Goal: Task Accomplishment & Management: Manage account settings

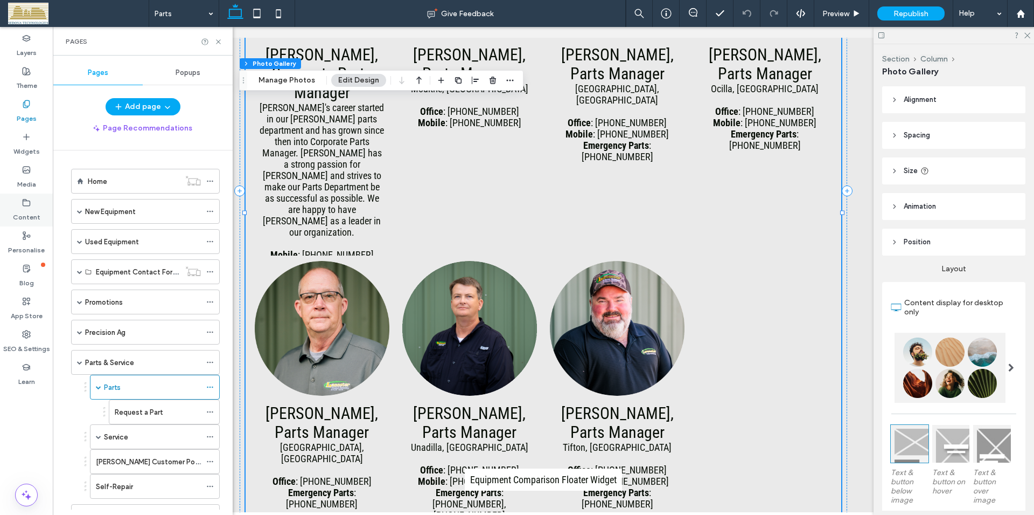
click at [26, 208] on label "Content" at bounding box center [26, 214] width 27 height 15
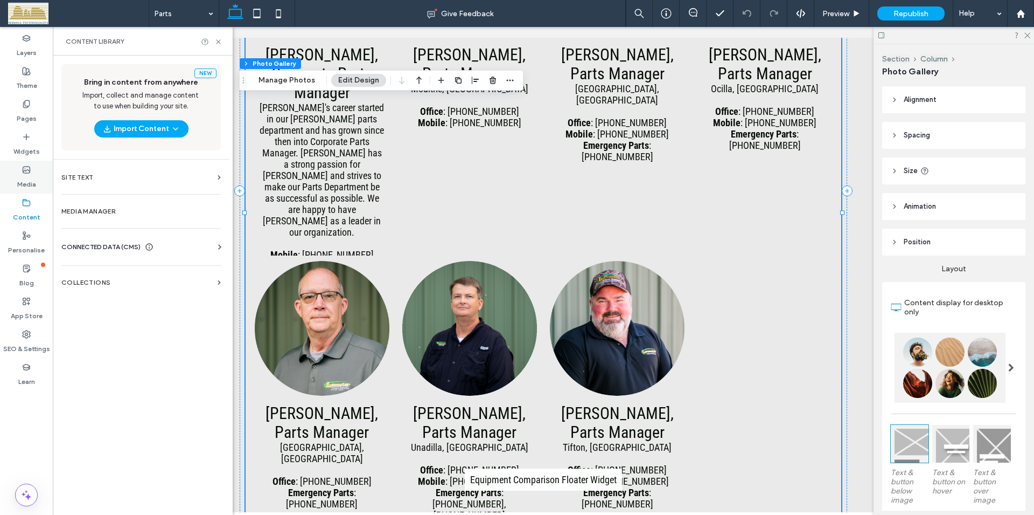
click at [25, 172] on icon at bounding box center [26, 169] width 9 height 9
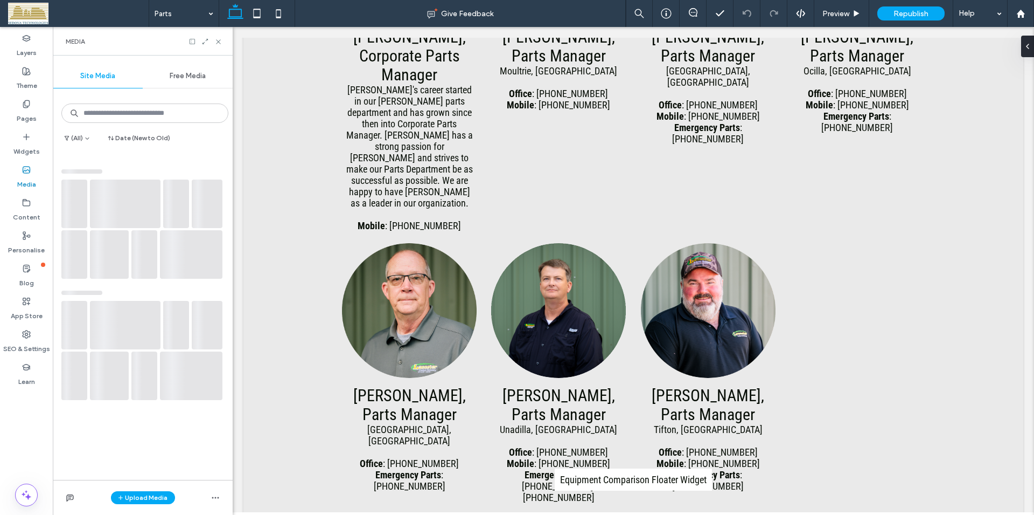
scroll to position [786, 0]
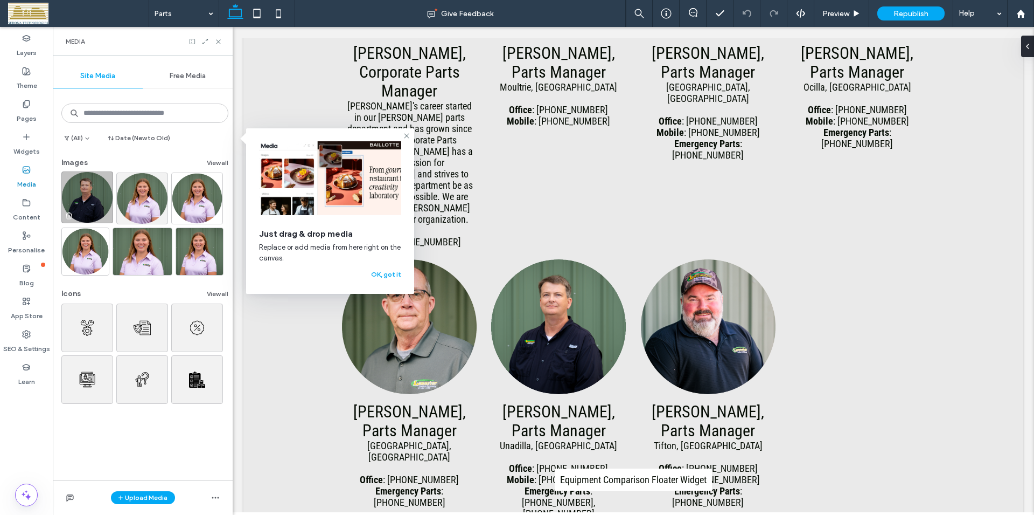
click at [86, 194] on img at bounding box center [87, 197] width 52 height 52
click at [397, 277] on button "OK, got it" at bounding box center [386, 274] width 30 height 13
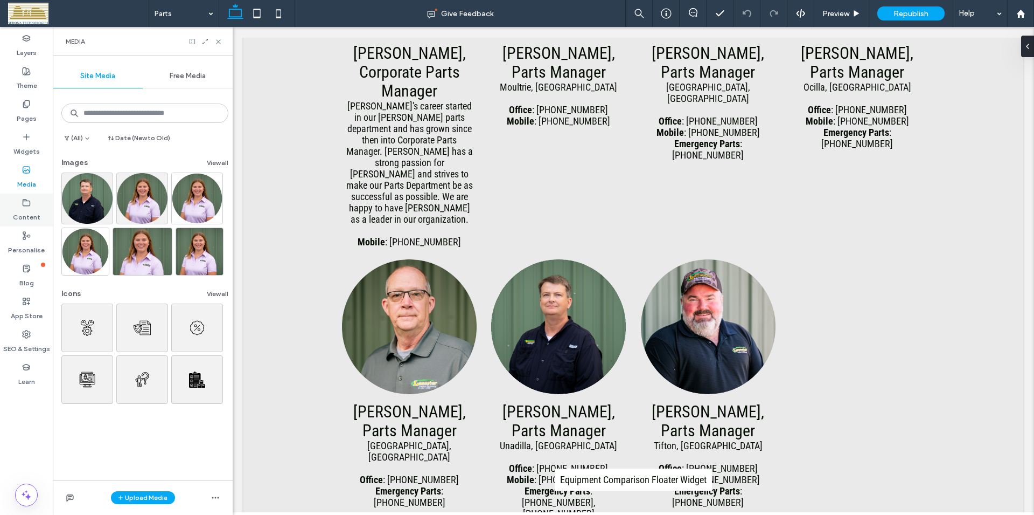
click at [27, 210] on label "Content" at bounding box center [26, 214] width 27 height 15
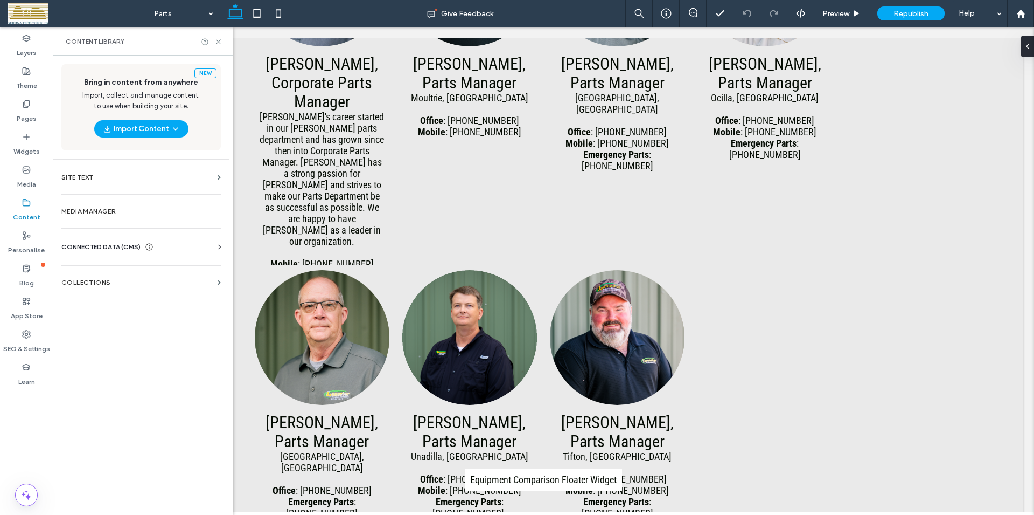
scroll to position [804, 0]
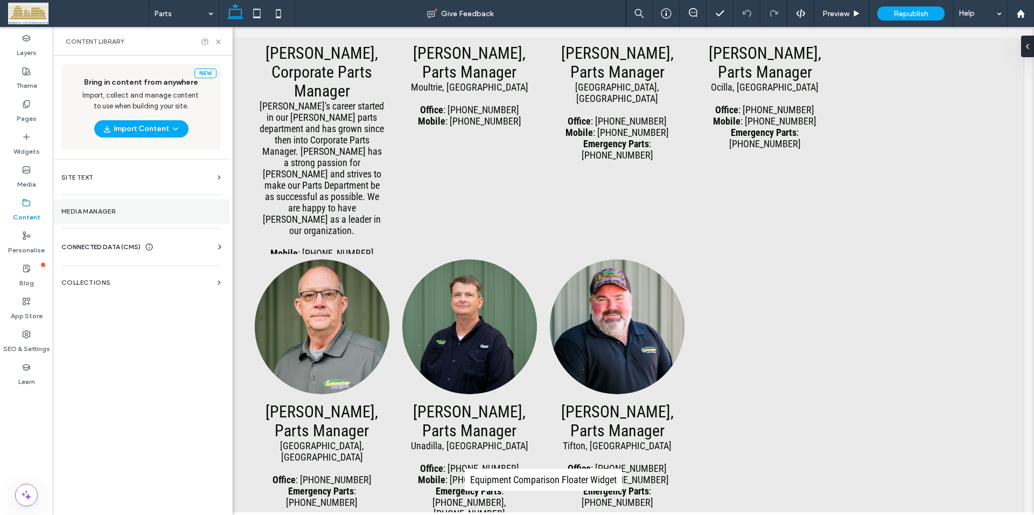
click at [85, 207] on label "Media Manager" at bounding box center [140, 211] width 159 height 8
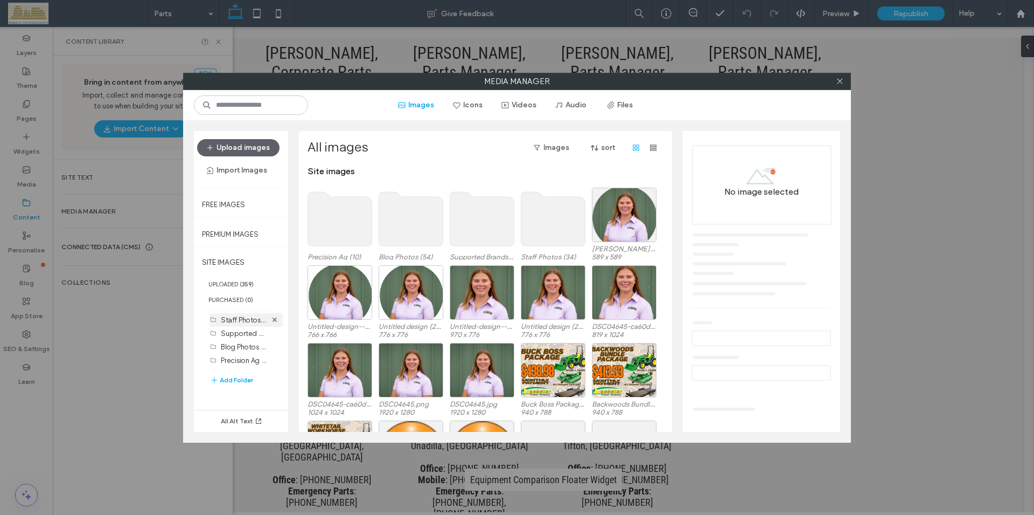
click at [242, 321] on label "Staff Photos (34)" at bounding box center [248, 319] width 54 height 10
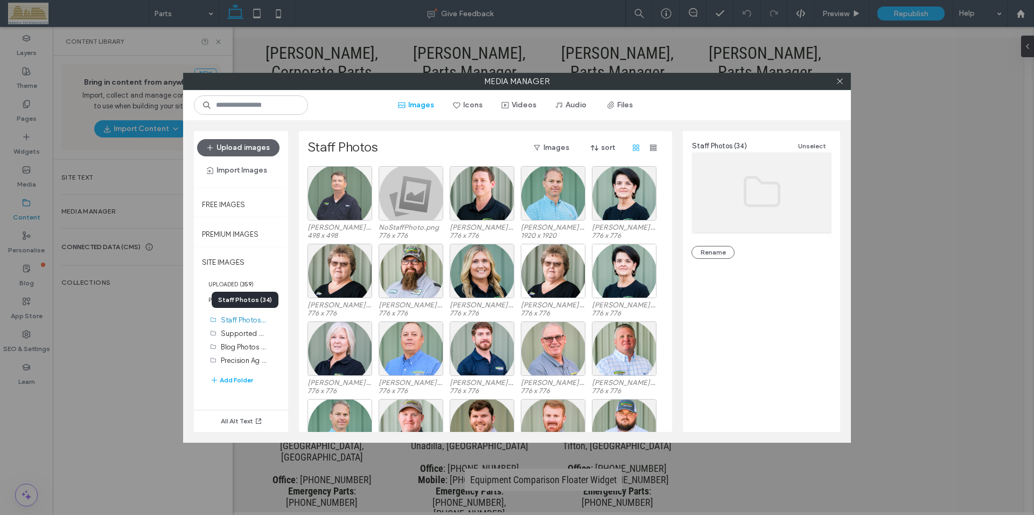
click at [345, 187] on div at bounding box center [340, 193] width 65 height 54
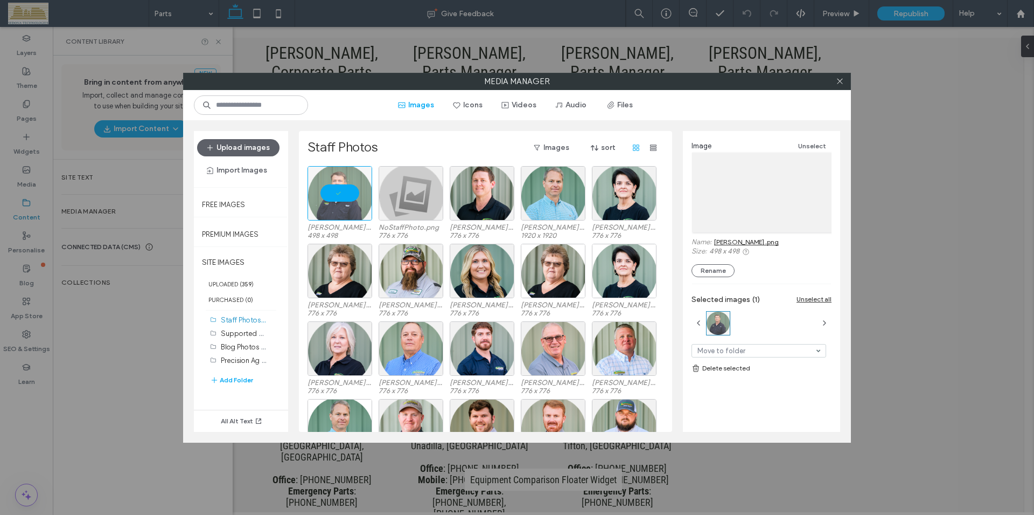
click at [735, 241] on link "[PERSON_NAME] .png" at bounding box center [746, 242] width 65 height 8
click at [366, 171] on icon at bounding box center [367, 171] width 4 height 4
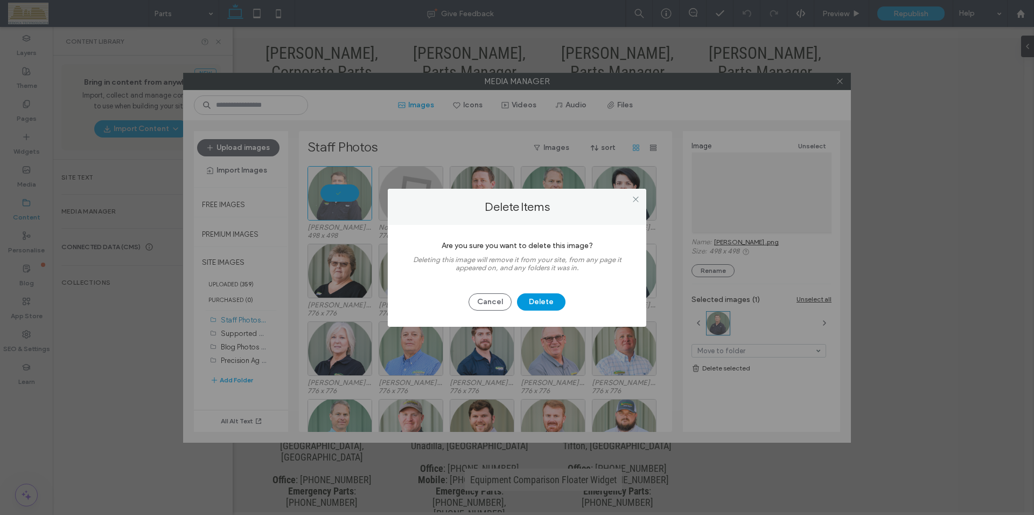
click at [544, 298] on button "Delete" at bounding box center [541, 301] width 48 height 17
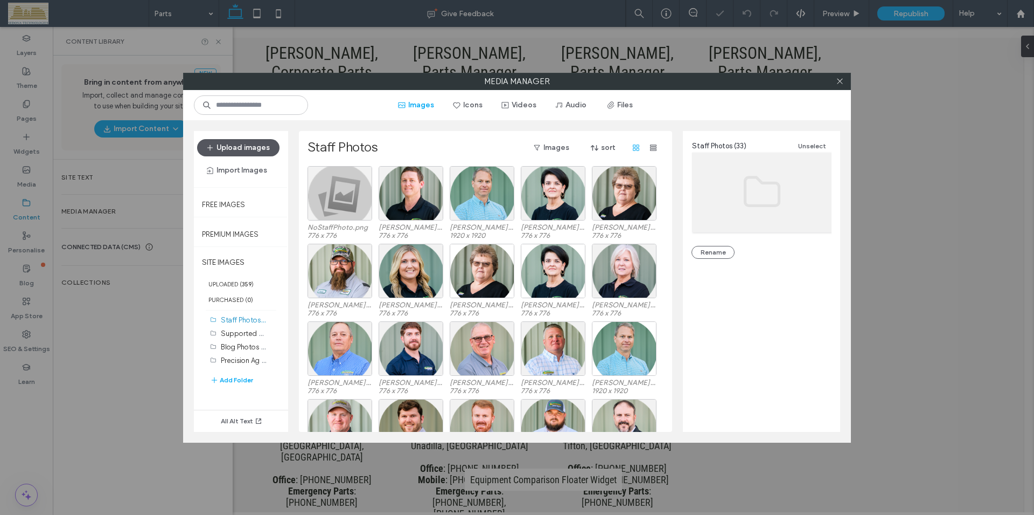
click at [257, 150] on button "Upload images" at bounding box center [238, 147] width 82 height 17
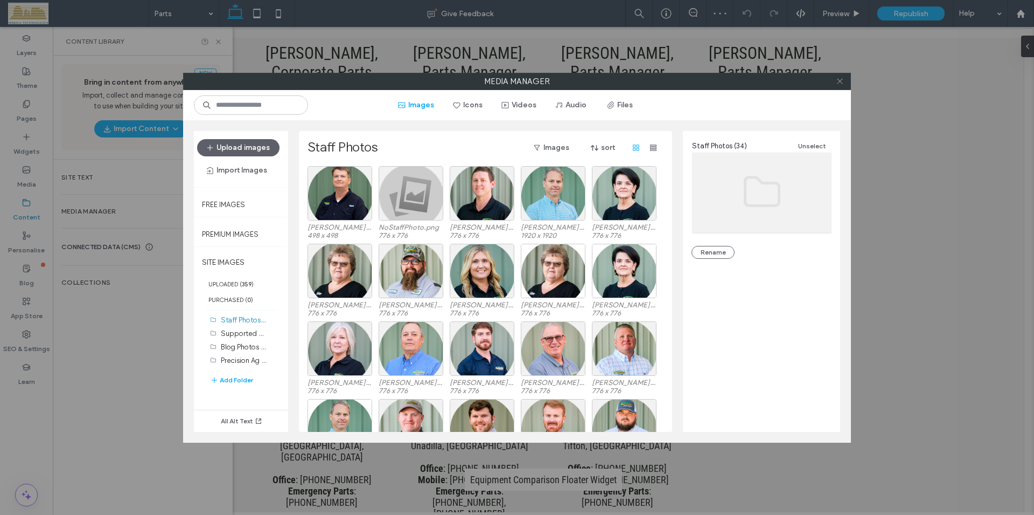
click at [841, 82] on icon at bounding box center [840, 81] width 8 height 8
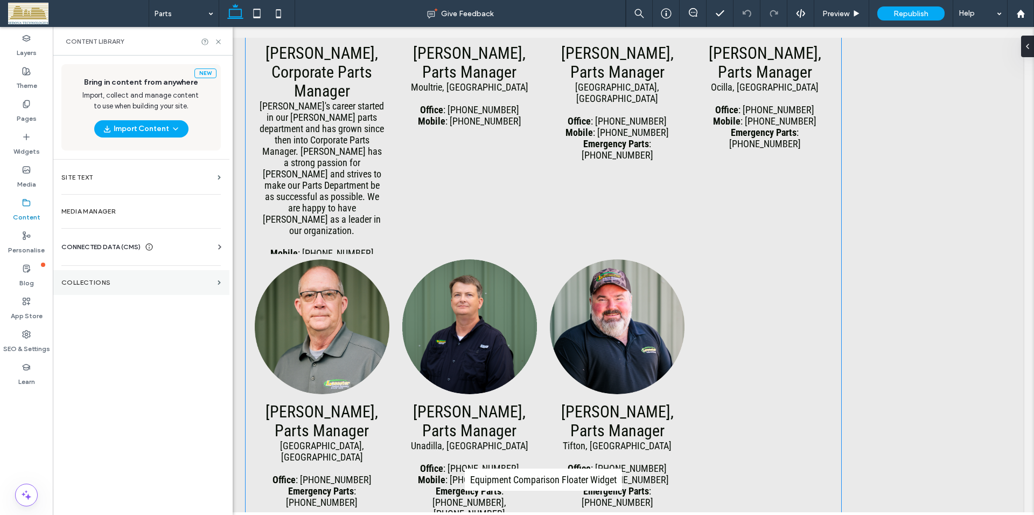
click at [82, 279] on label "COLLECTIONS" at bounding box center [137, 283] width 152 height 8
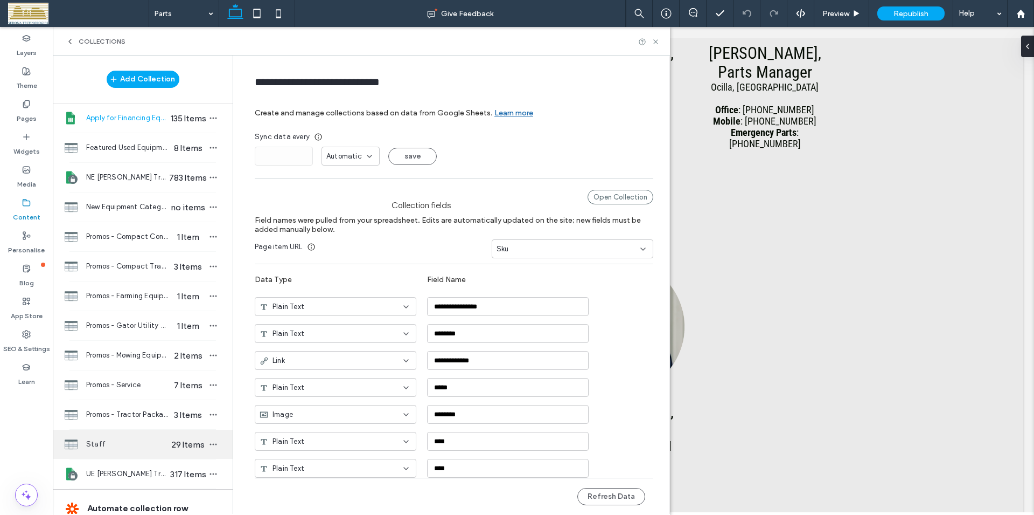
click at [92, 440] on span "Staff" at bounding box center [127, 444] width 83 height 11
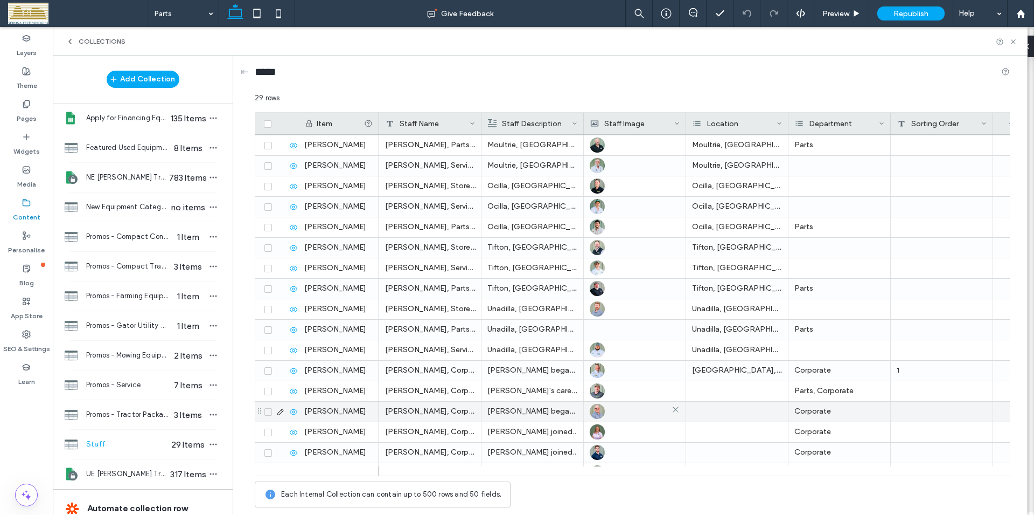
scroll to position [165, 0]
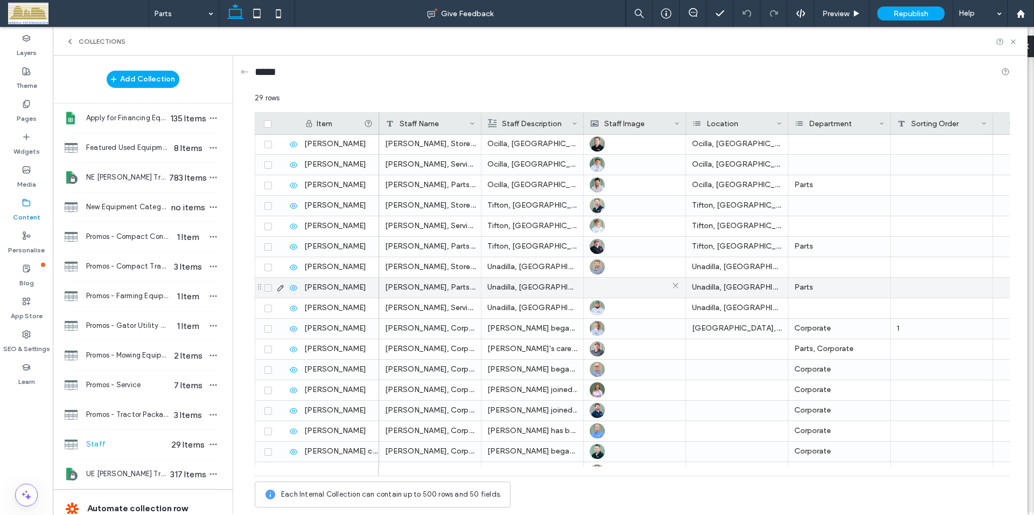
click at [590, 286] on img at bounding box center [590, 287] width 0 height 15
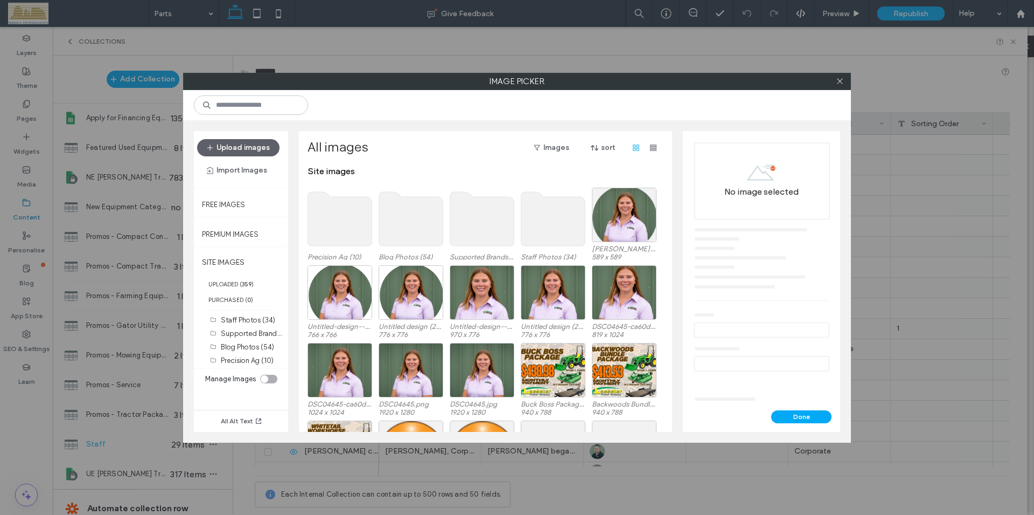
click at [254, 318] on label "Staff Photos (34)" at bounding box center [248, 320] width 54 height 8
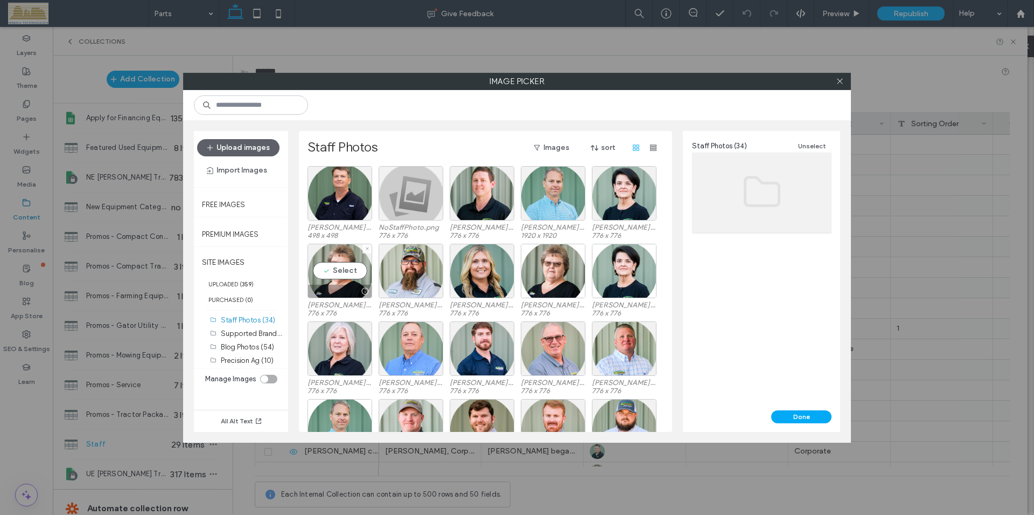
click at [337, 193] on div at bounding box center [340, 193] width 65 height 54
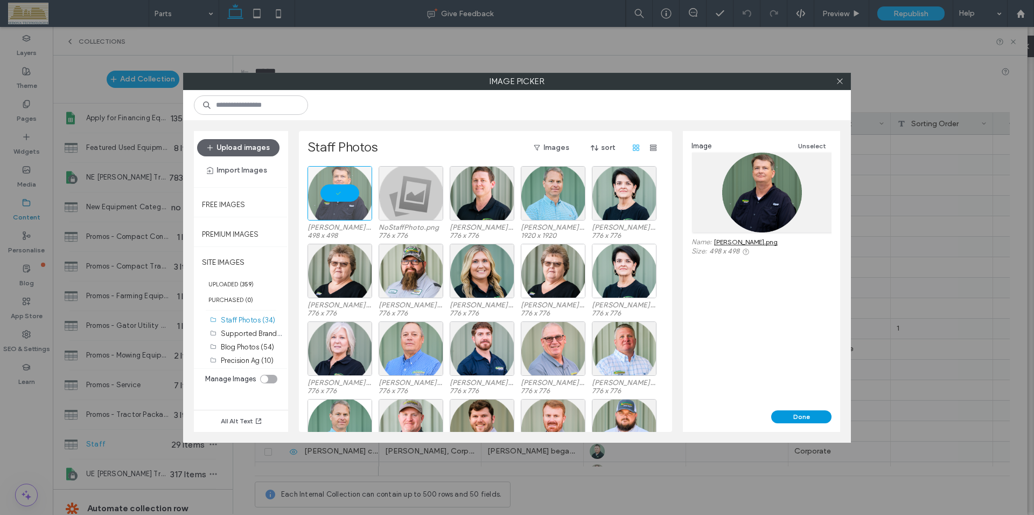
click at [801, 419] on button "Done" at bounding box center [801, 416] width 60 height 13
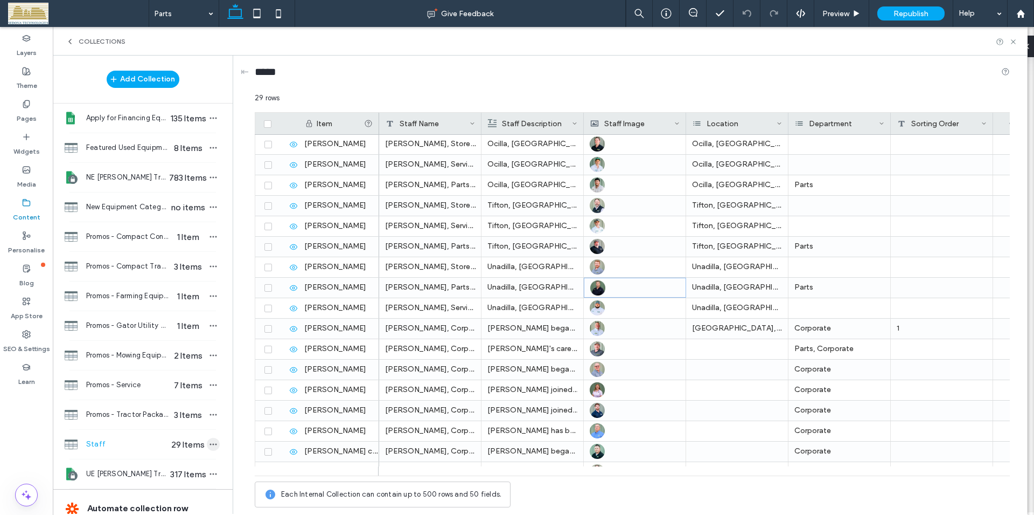
click at [209, 445] on icon "button" at bounding box center [213, 444] width 9 height 9
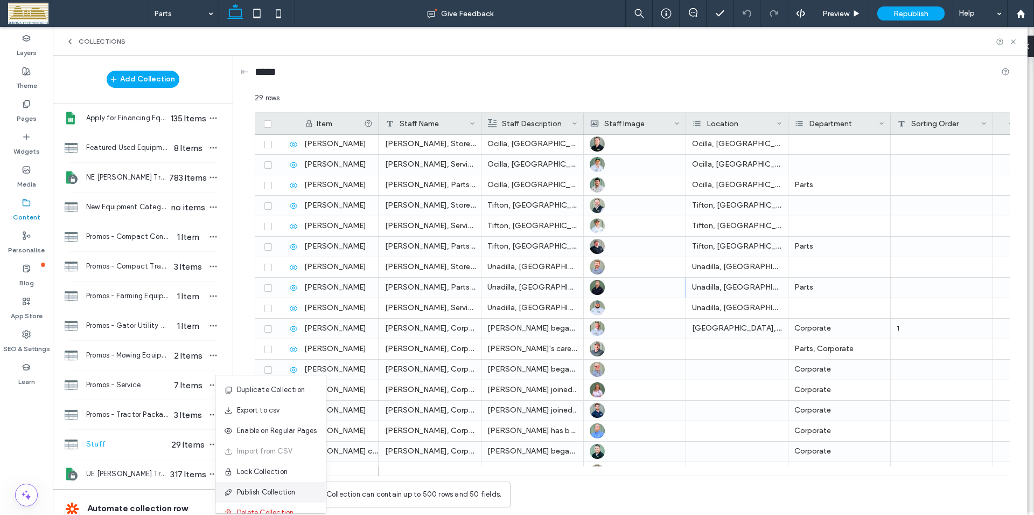
click at [256, 492] on span "Publish Collection" at bounding box center [266, 491] width 59 height 11
